Goal: Task Accomplishment & Management: Manage account settings

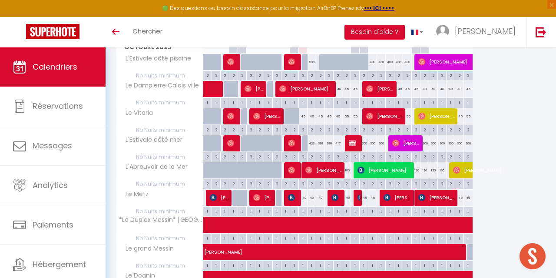
scroll to position [145, 0]
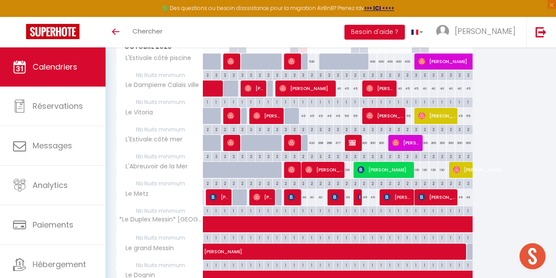
click at [347, 196] on div "49" at bounding box center [346, 197] width 9 height 16
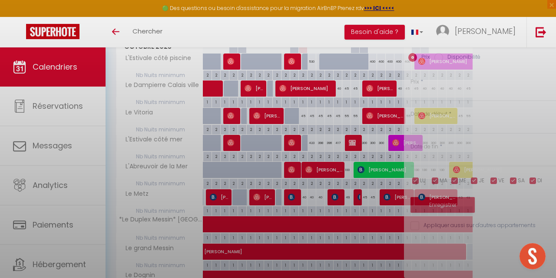
type input "49"
type input "Ven 17 Octobre 2025"
type input "Sam 18 Octobre 2025"
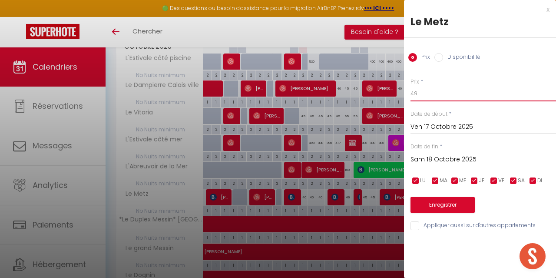
click at [436, 95] on input "49" at bounding box center [484, 94] width 146 height 16
type input "40"
click at [449, 199] on button "Enregistrer" at bounding box center [443, 205] width 64 height 16
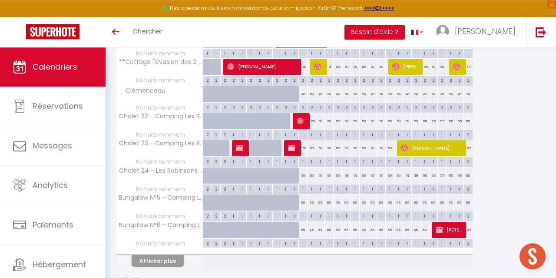
scroll to position [513, 0]
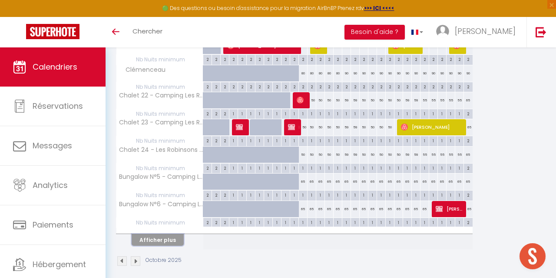
click at [139, 234] on button "Afficher plus" at bounding box center [158, 240] width 52 height 12
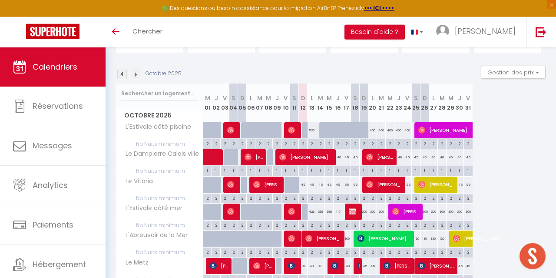
scroll to position [0, 0]
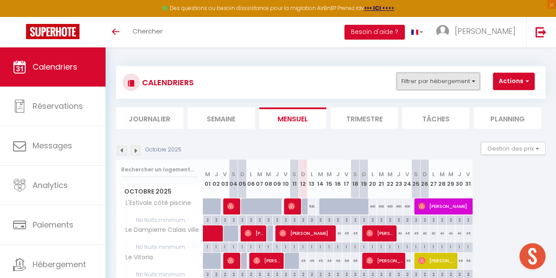
click at [458, 80] on button "Filtrer par hébergement" at bounding box center [438, 81] width 83 height 17
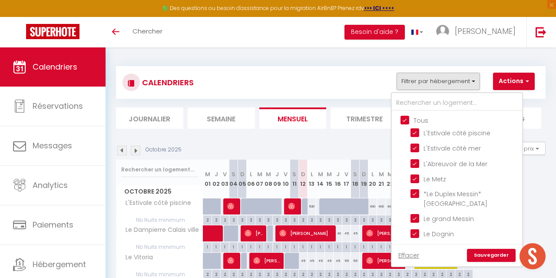
click at [432, 118] on input "Tous" at bounding box center [466, 119] width 130 height 9
checkbox input "false"
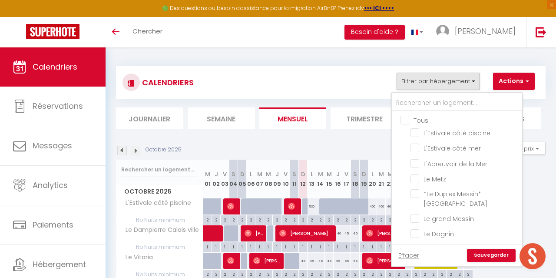
checkbox input "false"
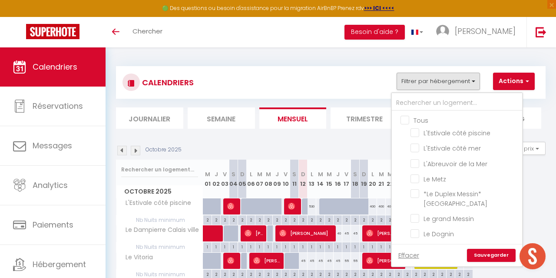
checkbox input "false"
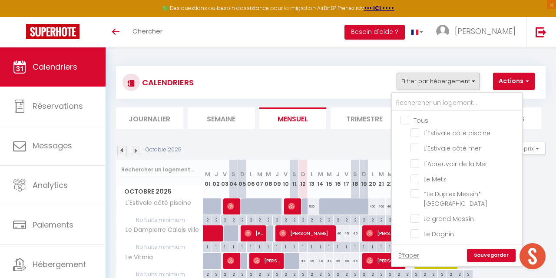
checkbox input "false"
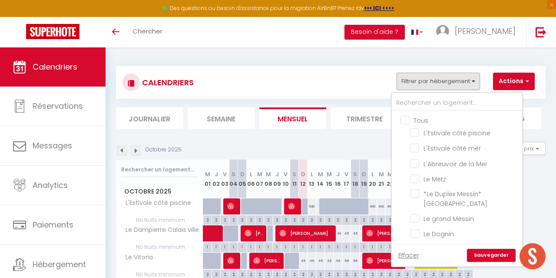
checkbox input "false"
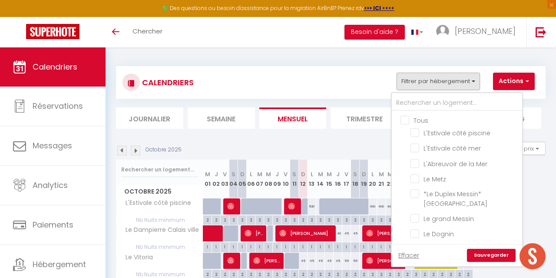
checkbox input "false"
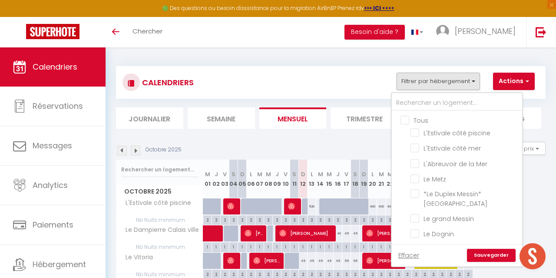
checkbox input "false"
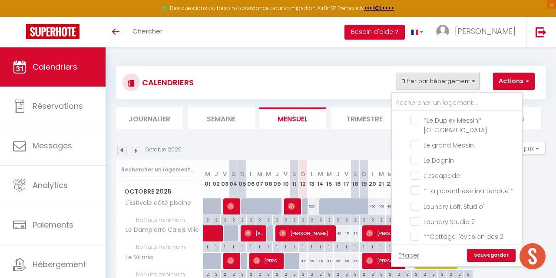
scroll to position [74, 0]
click at [436, 185] on input "* La parenthèse inattendue *" at bounding box center [465, 189] width 109 height 9
checkbox input "true"
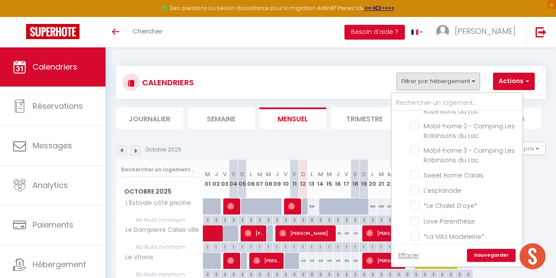
scroll to position [347, 0]
click at [438, 215] on span "Love Parenthèse" at bounding box center [449, 219] width 51 height 9
click at [438, 214] on input "Love Parenthèse" at bounding box center [465, 218] width 109 height 9
checkbox input "true"
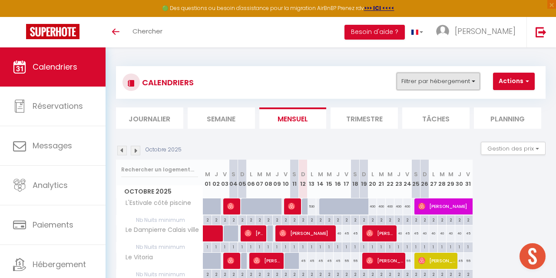
click at [459, 74] on button "Filtrer par hébergement" at bounding box center [438, 81] width 83 height 17
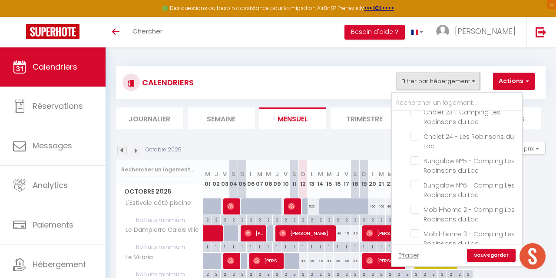
scroll to position [304, 0]
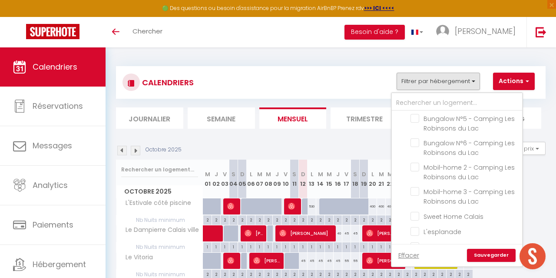
click at [491, 254] on link "Sauvegarder" at bounding box center [491, 255] width 49 height 13
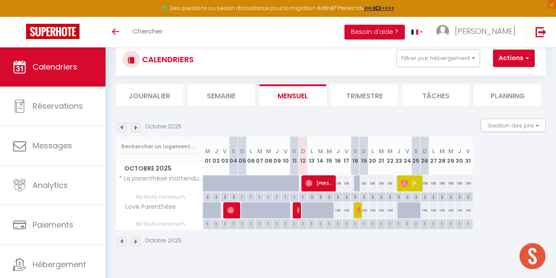
scroll to position [28, 0]
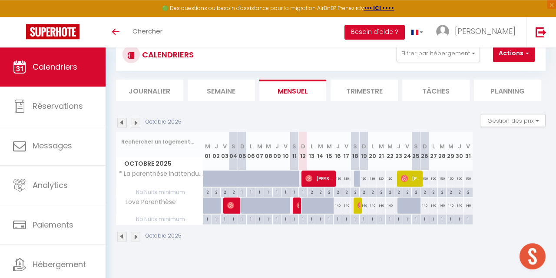
click at [340, 179] on div "130" at bounding box center [338, 178] width 9 height 16
type input "130"
type input "Jeu 16 Octobre 2025"
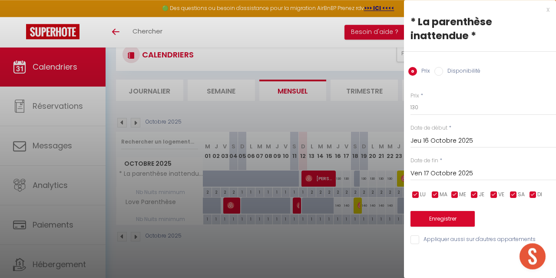
click at [445, 175] on input "Ven 17 Octobre 2025" at bounding box center [484, 173] width 146 height 11
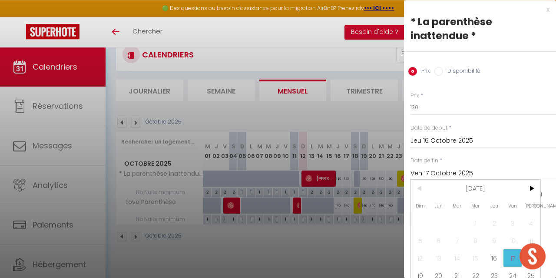
scroll to position [25, 0]
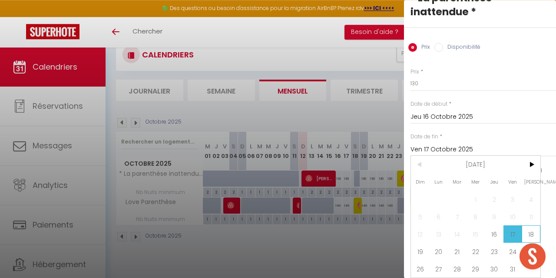
click at [531, 233] on span "18" at bounding box center [531, 233] width 19 height 17
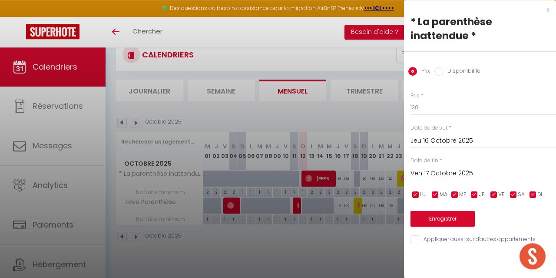
type input "Sam 18 Octobre 2025"
click at [422, 113] on input "130" at bounding box center [484, 108] width 146 height 16
type input "115"
click at [445, 211] on button "Enregistrer" at bounding box center [443, 219] width 64 height 16
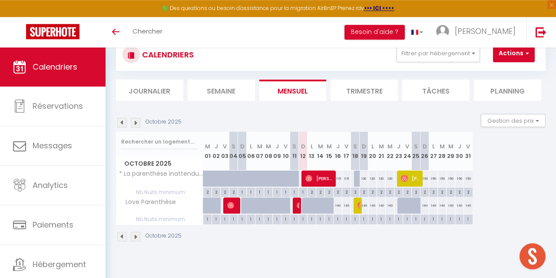
click at [362, 182] on div "130" at bounding box center [364, 178] width 9 height 16
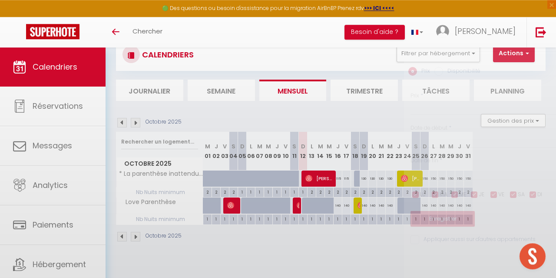
type input "130"
type input "Dim 19 Octobre 2025"
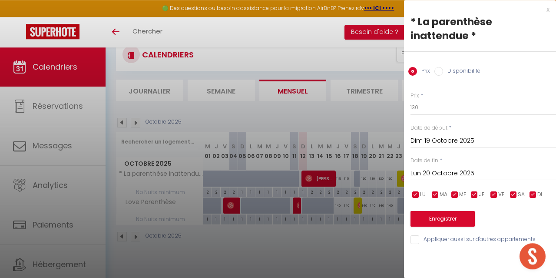
click at [422, 174] on input "Lun 20 Octobre 2025" at bounding box center [484, 173] width 146 height 11
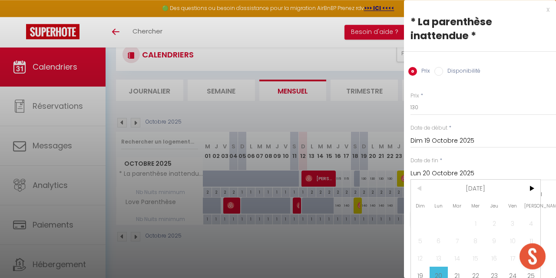
scroll to position [25, 0]
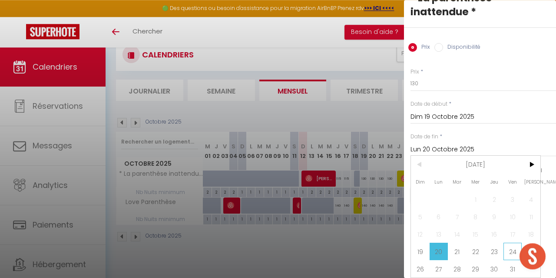
click at [507, 252] on span "24" at bounding box center [513, 250] width 19 height 17
type input "Ven 24 Octobre 2025"
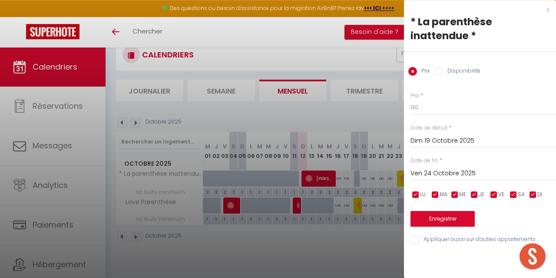
scroll to position [0, 0]
drag, startPoint x: 431, startPoint y: 108, endPoint x: 389, endPoint y: 113, distance: 42.9
click at [411, 113] on input "130" at bounding box center [484, 108] width 146 height 16
type input "120"
click at [430, 217] on button "Enregistrer" at bounding box center [443, 219] width 64 height 16
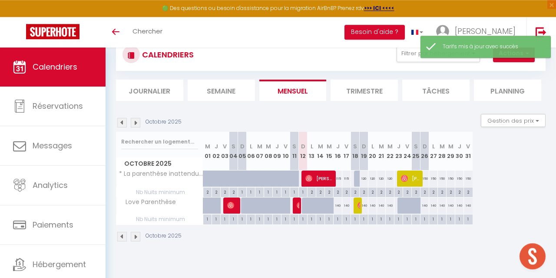
click at [425, 180] on div "150" at bounding box center [425, 178] width 9 height 16
type input "150"
type input "Dim 26 Octobre 2025"
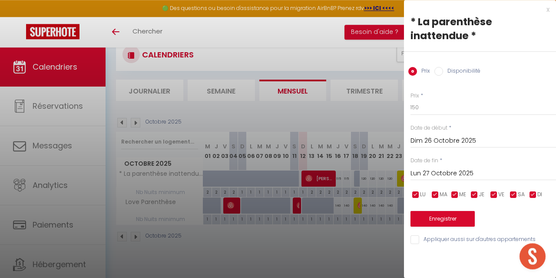
click at [453, 174] on input "Lun 27 Octobre 2025" at bounding box center [484, 173] width 146 height 11
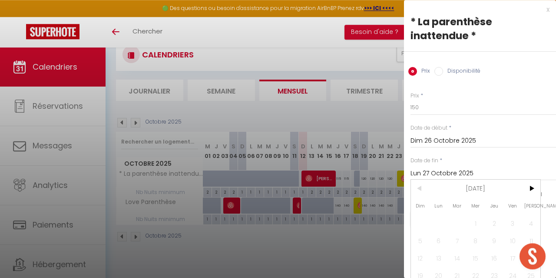
scroll to position [25, 0]
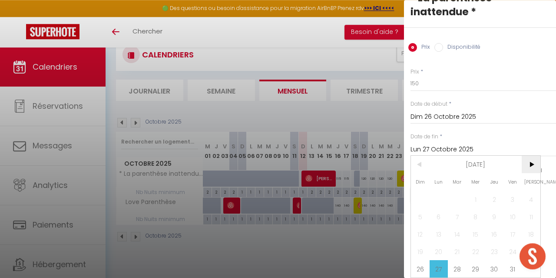
click at [532, 167] on span ">" at bounding box center [531, 164] width 19 height 17
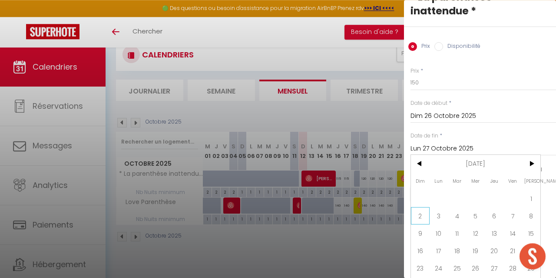
click at [419, 216] on span "2" at bounding box center [420, 215] width 19 height 17
type input "Dim 02 Novembre 2025"
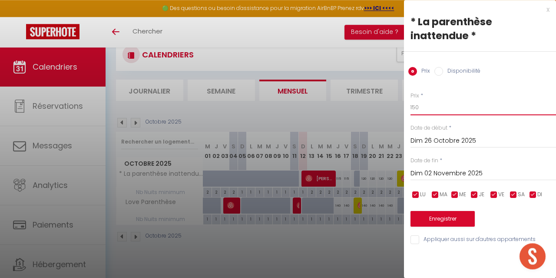
drag, startPoint x: 420, startPoint y: 106, endPoint x: 362, endPoint y: 117, distance: 59.7
click at [411, 115] on input "150" at bounding box center [484, 108] width 146 height 16
type input "130"
click at [436, 222] on button "Enregistrer" at bounding box center [443, 219] width 64 height 16
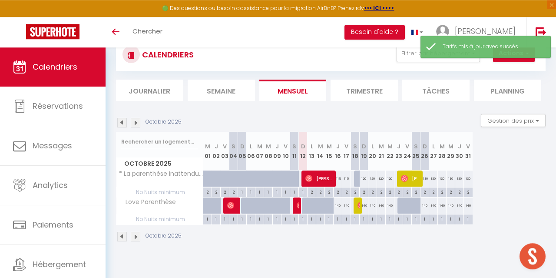
click at [436, 222] on div "1" at bounding box center [433, 218] width 8 height 8
type input "1"
type input "Lun 27 Octobre 2025"
type input "[DATE] Octobre 2025"
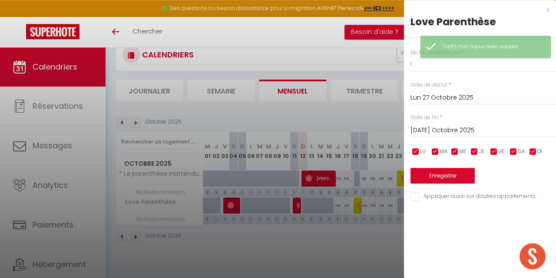
click at [395, 236] on div at bounding box center [278, 139] width 556 height 278
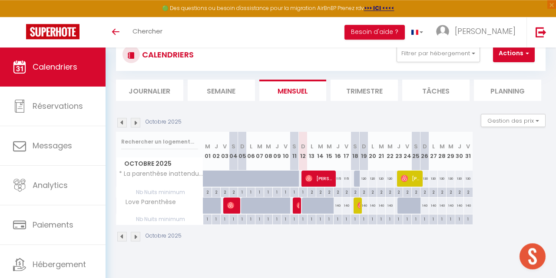
click at [337, 203] on div "140" at bounding box center [338, 205] width 9 height 16
type input "140"
type input "Jeu 16 Octobre 2025"
type input "Ven 17 Octobre 2025"
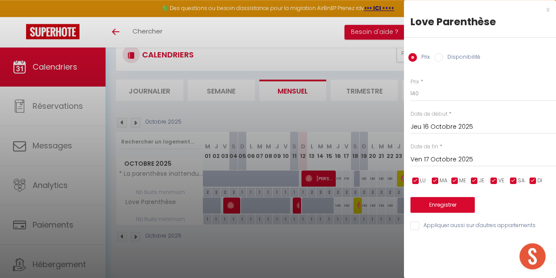
click at [349, 216] on div at bounding box center [278, 139] width 556 height 278
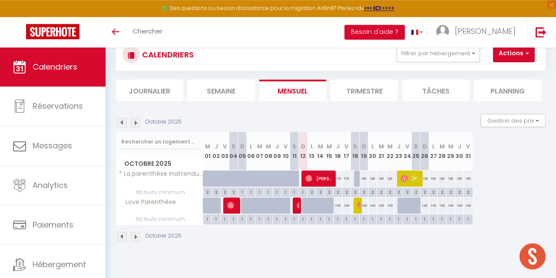
click at [336, 207] on div "140" at bounding box center [338, 205] width 9 height 16
type input "140"
type input "Jeu 16 Octobre 2025"
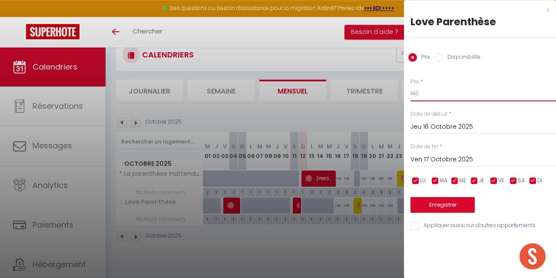
click at [431, 94] on input "140" at bounding box center [484, 94] width 146 height 16
click at [428, 157] on input "Ven 17 Octobre 2025" at bounding box center [484, 159] width 146 height 11
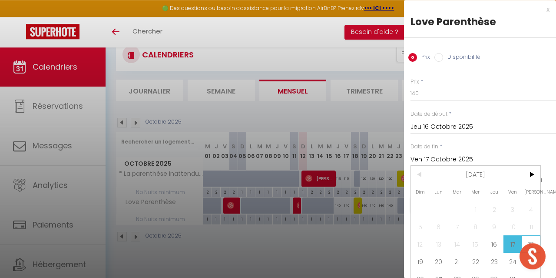
click at [528, 240] on span "18" at bounding box center [531, 243] width 19 height 17
type input "Sam 18 Octobre 2025"
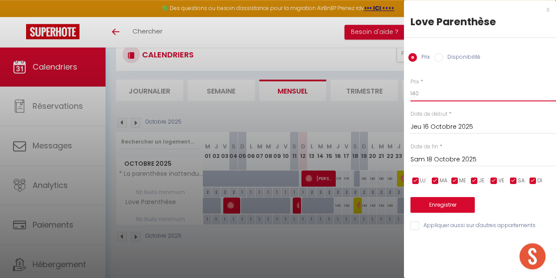
drag, startPoint x: 425, startPoint y: 95, endPoint x: 387, endPoint y: 103, distance: 39.1
click at [411, 101] on input "140" at bounding box center [484, 94] width 146 height 16
type input "125"
click at [423, 201] on button "Enregistrer" at bounding box center [443, 205] width 64 height 16
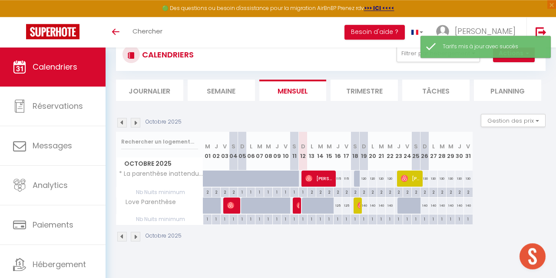
click at [497, 217] on div "Octobre 2025 M 01 J 02 V 03 S 04 D 05 L 06 M 07 M 08 J 09 V 10 S 11 D 12 L 13 M…" at bounding box center [331, 178] width 430 height 93
